Goal: Contribute content: Add original content to the website for others to see

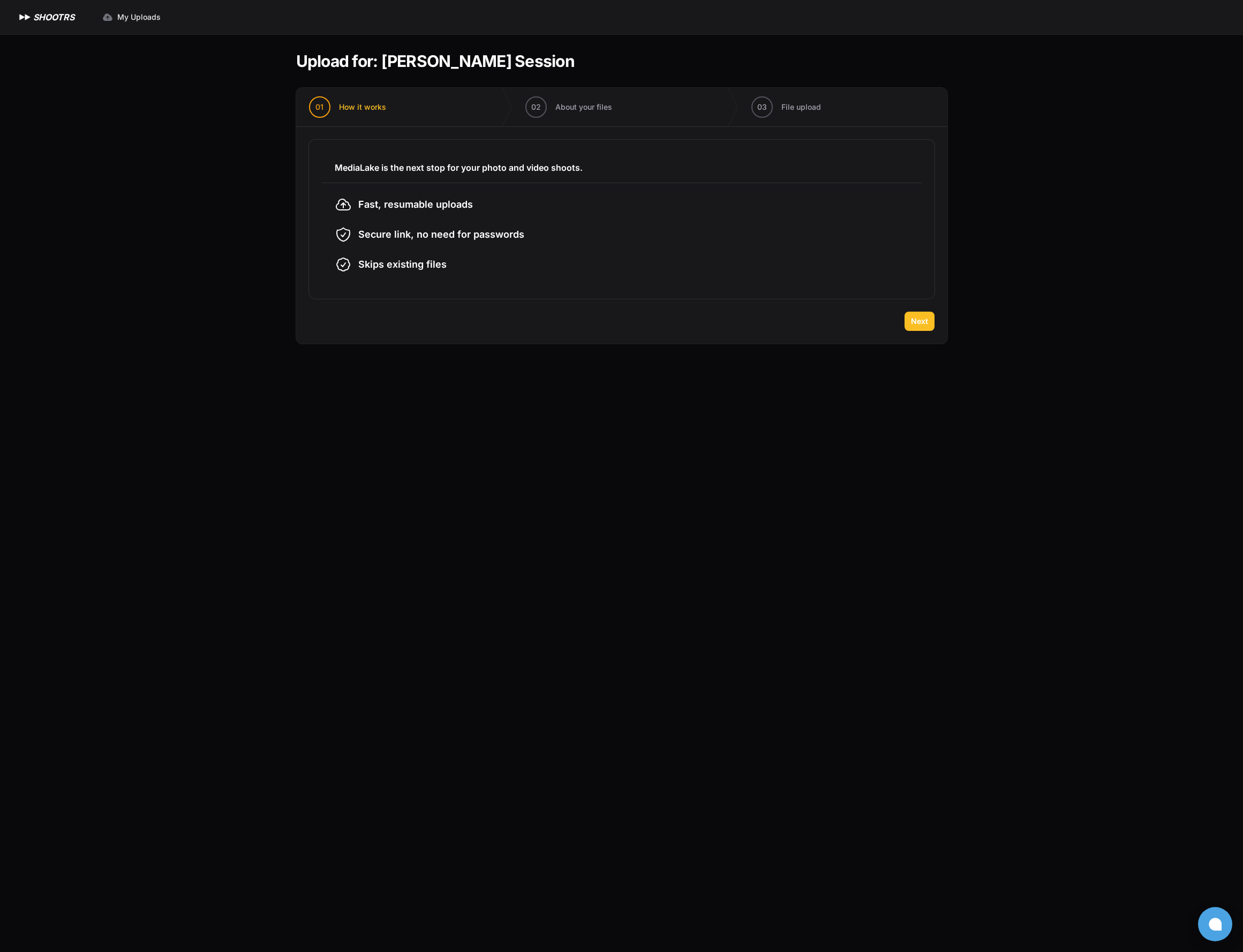
click at [931, 323] on button "Next" at bounding box center [920, 321] width 30 height 20
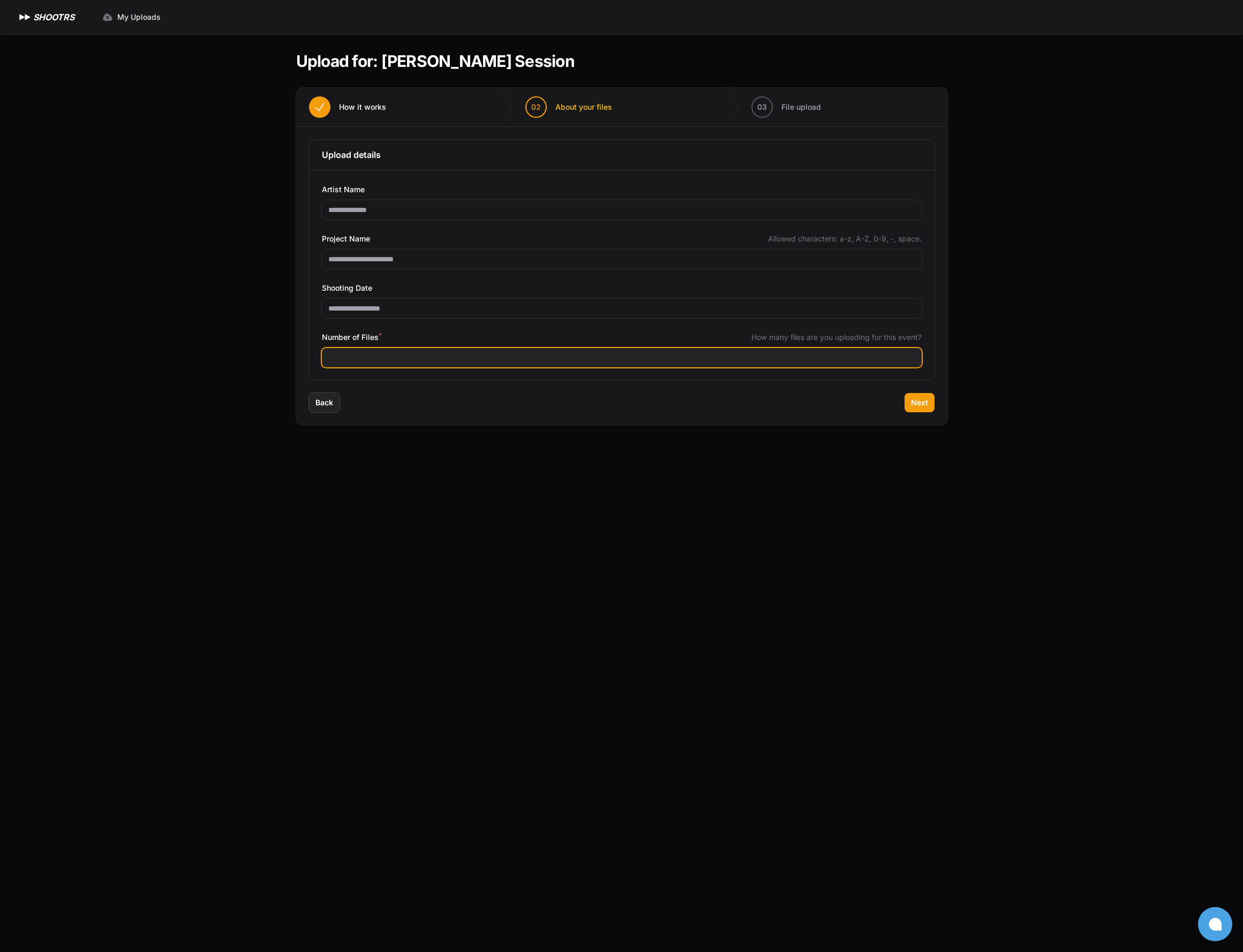
click at [496, 362] on input "Number of Files *" at bounding box center [622, 358] width 599 height 20
type input "***"
click at [928, 405] on button "Next" at bounding box center [920, 403] width 30 height 20
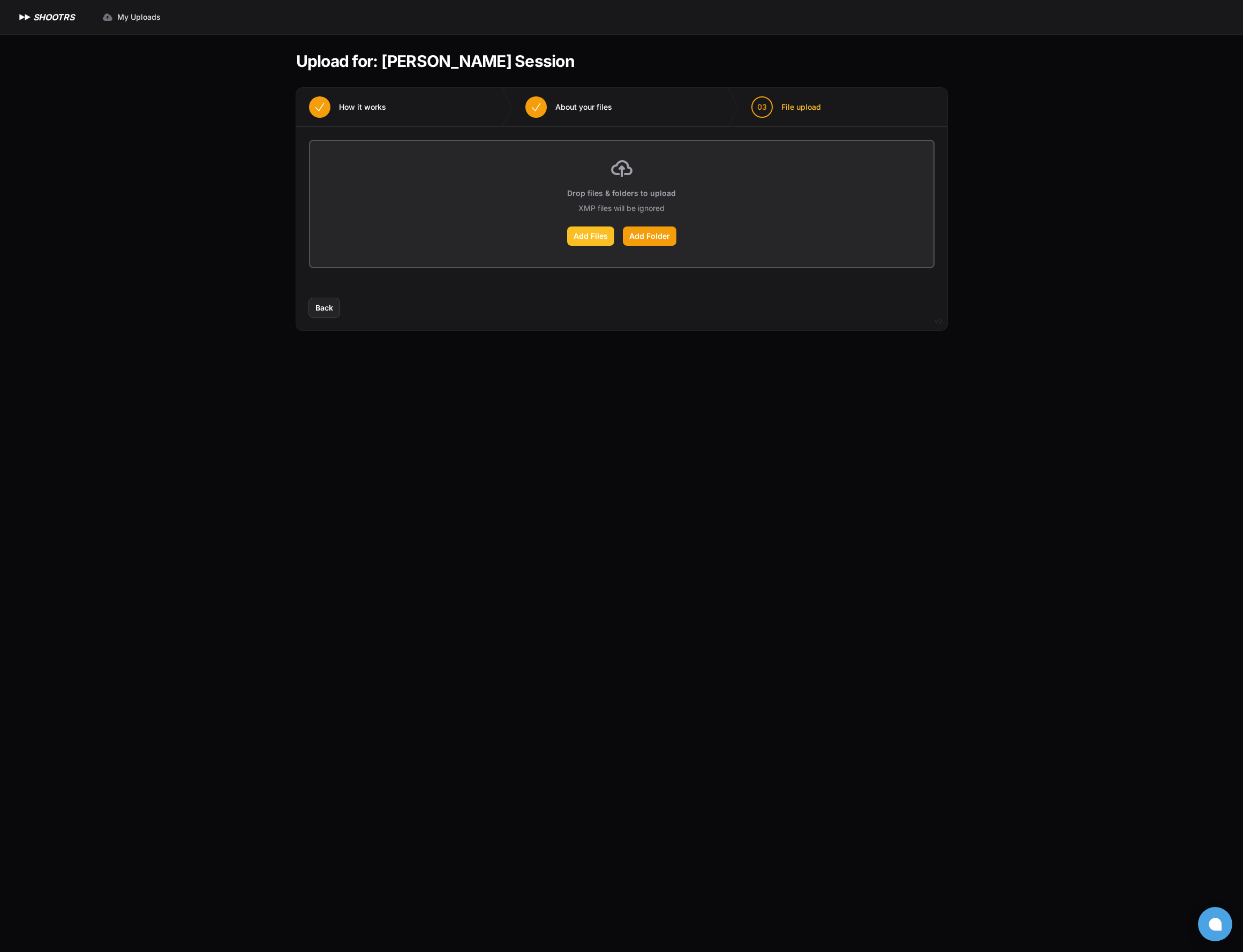
click at [591, 241] on label "Add Files" at bounding box center [590, 237] width 47 height 20
click at [0, 0] on input "Add Files" at bounding box center [0, 0] width 0 height 0
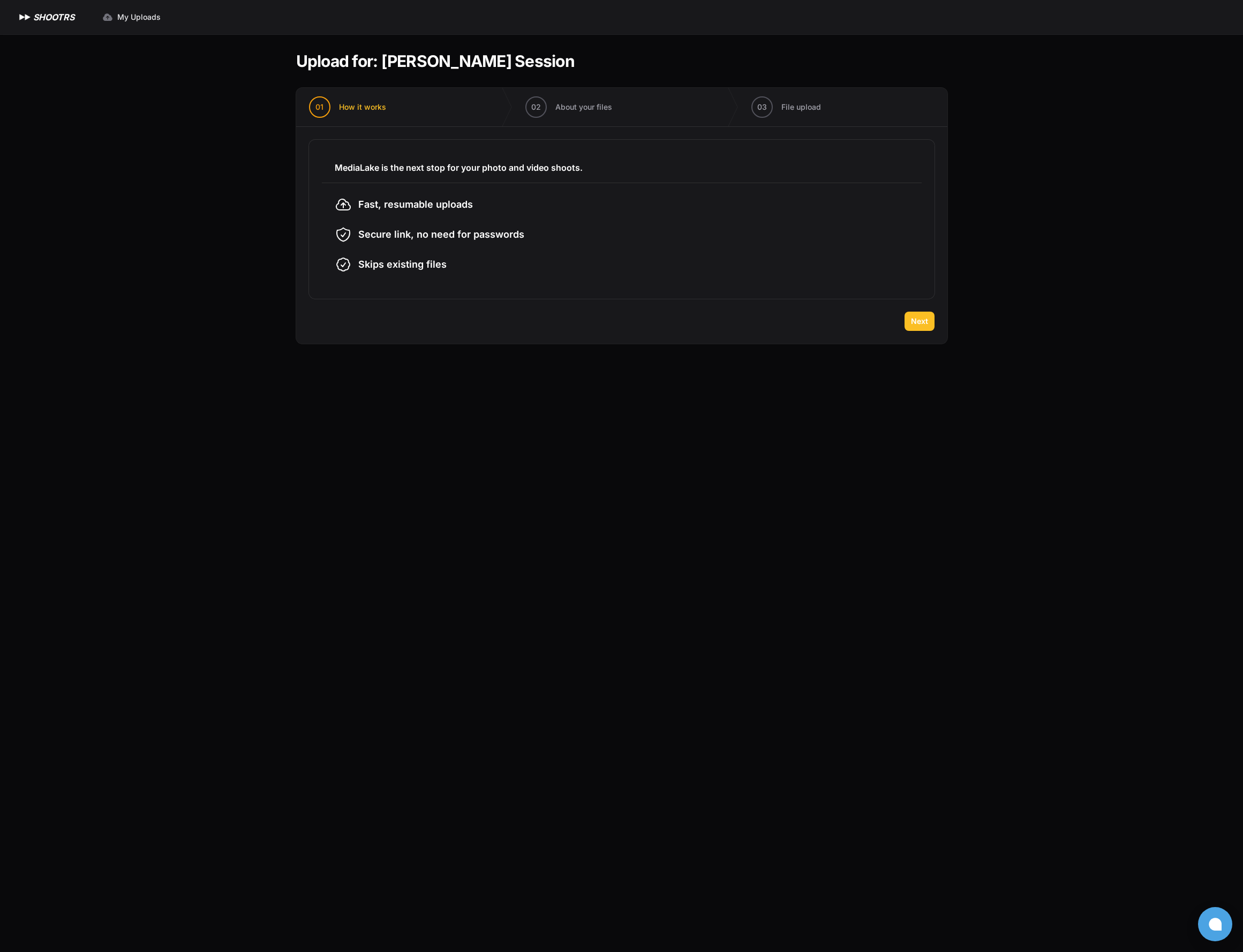
click at [918, 318] on span "Next" at bounding box center [919, 321] width 17 height 11
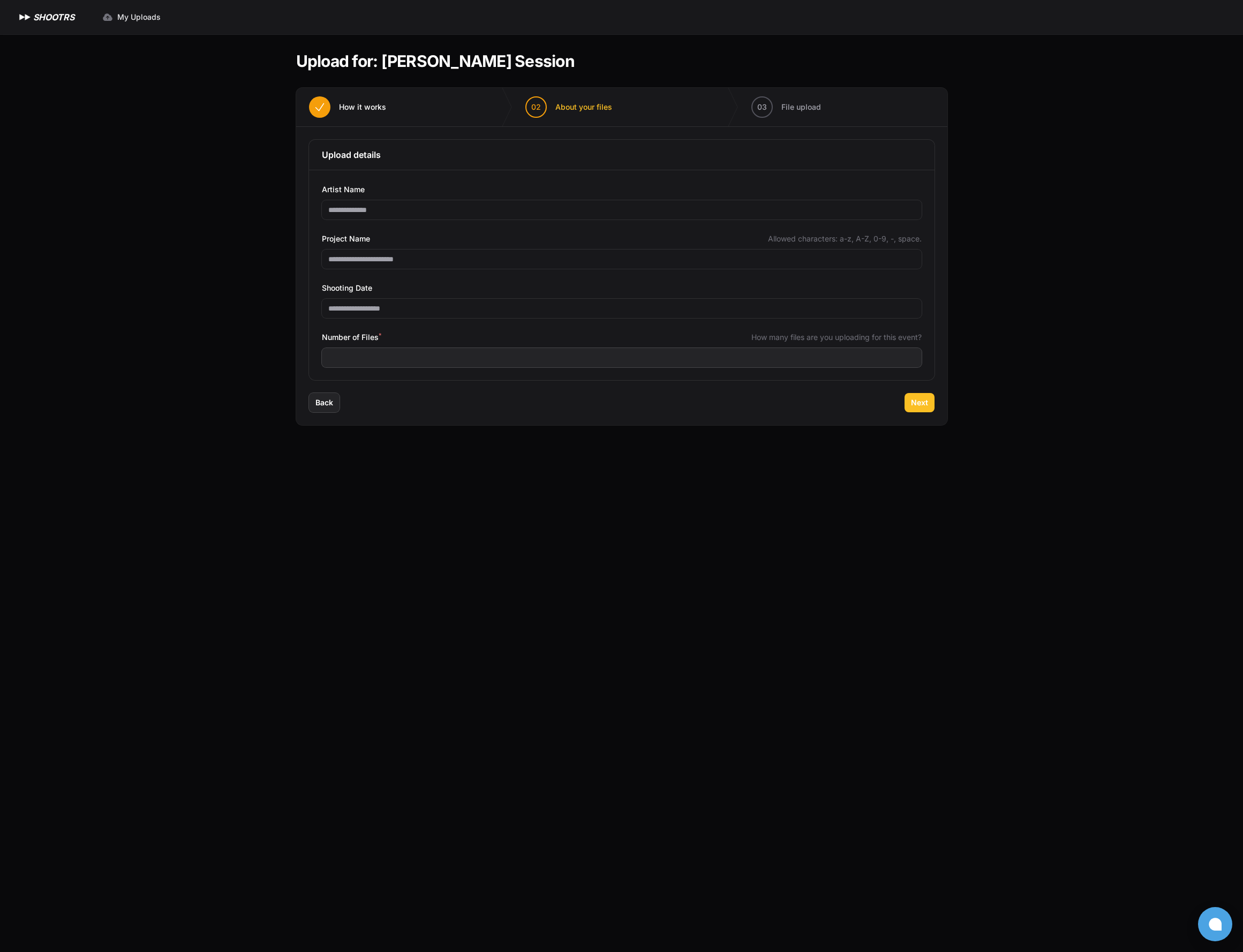
drag, startPoint x: 927, startPoint y: 401, endPoint x: 912, endPoint y: 399, distance: 15.1
click at [927, 401] on span "Next" at bounding box center [919, 402] width 17 height 11
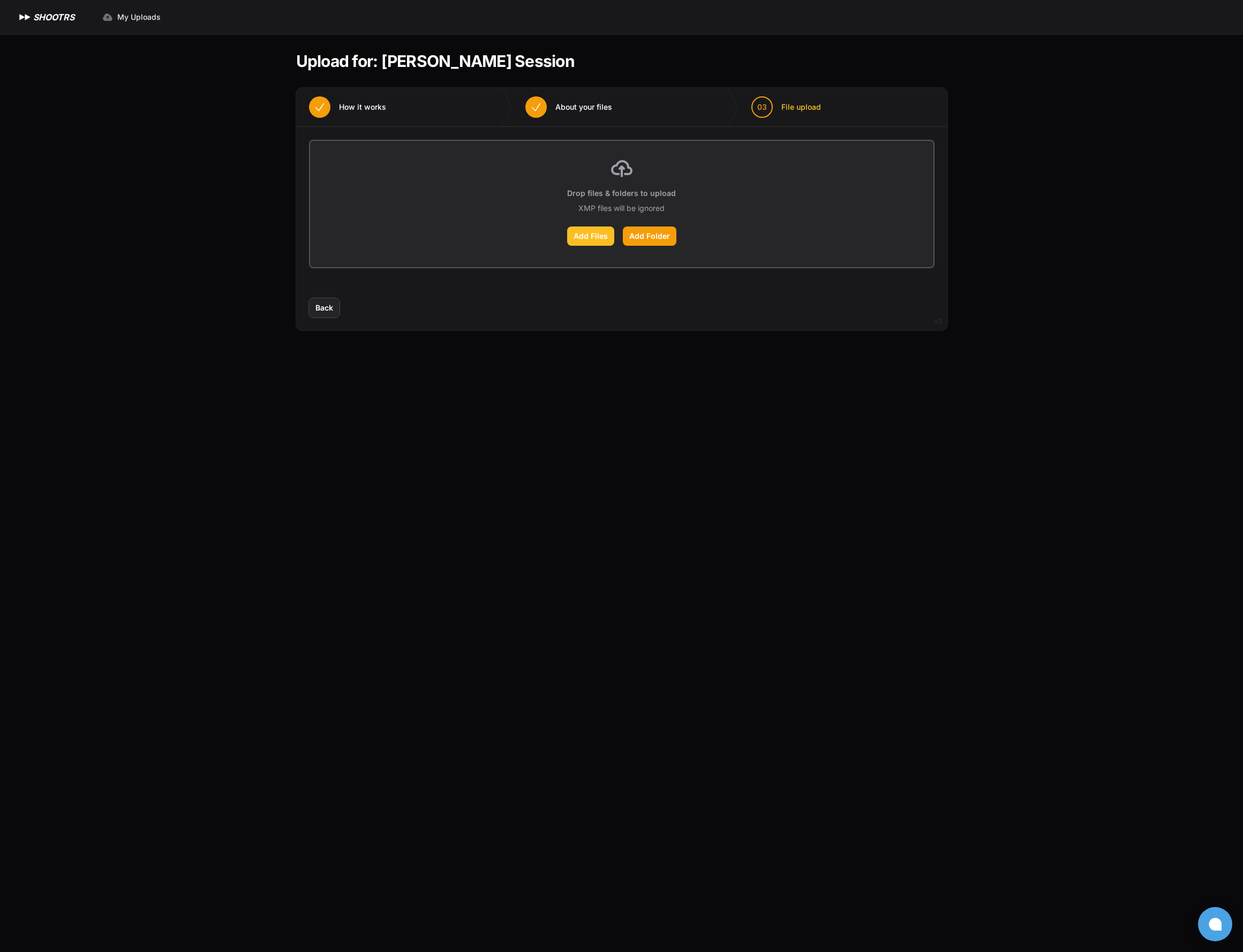
click at [595, 238] on label "Add Files" at bounding box center [590, 237] width 47 height 20
click at [0, 0] on input "Add Files" at bounding box center [0, 0] width 0 height 0
